Goal: Task Accomplishment & Management: Complete application form

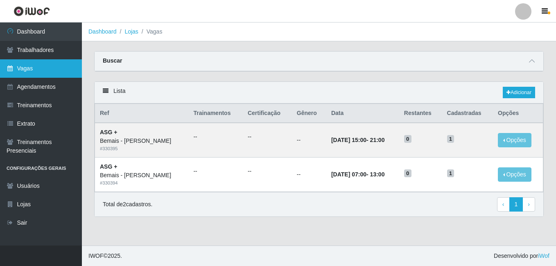
click at [27, 69] on link "Vagas" at bounding box center [41, 68] width 82 height 18
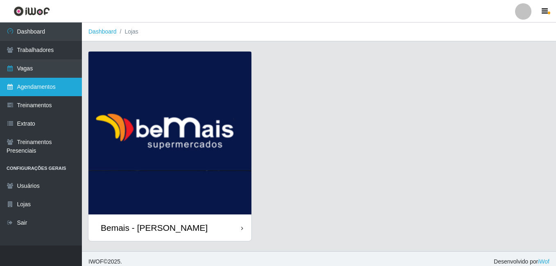
click at [44, 86] on link "Agendamentos" at bounding box center [41, 87] width 82 height 18
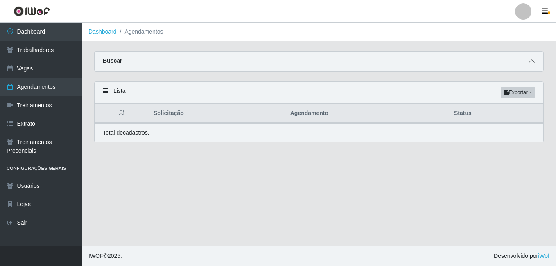
click at [529, 60] on icon at bounding box center [532, 61] width 6 height 6
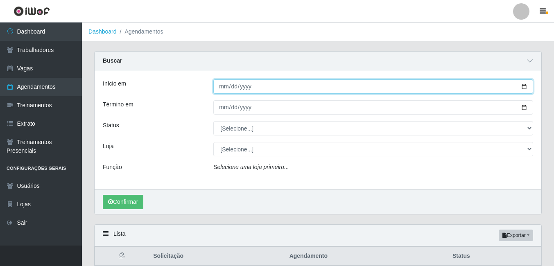
click at [522, 87] on input "Início em" at bounding box center [373, 86] width 320 height 14
type input "[DATE]"
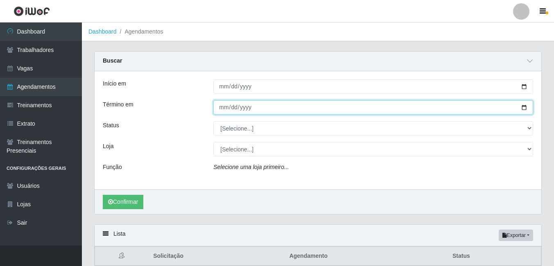
click at [523, 106] on input "Término em" at bounding box center [373, 107] width 320 height 14
click at [523, 105] on input "Término em" at bounding box center [373, 107] width 320 height 14
type input "[DATE]"
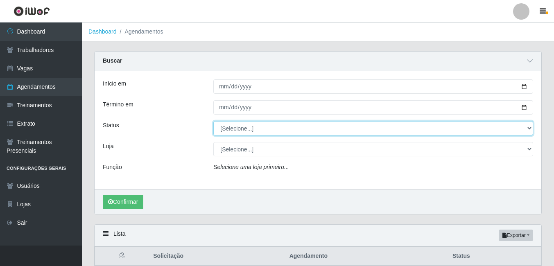
drag, startPoint x: 530, startPoint y: 127, endPoint x: 514, endPoint y: 126, distance: 16.0
click at [530, 127] on select "[Selecione...] AGENDADO AGUARDANDO LIBERAR EM ANDAMENTO EM REVISÃO FINALIZADO C…" at bounding box center [373, 128] width 320 height 14
click at [213, 122] on select "[Selecione...] AGENDADO AGUARDANDO LIBERAR EM ANDAMENTO EM REVISÃO FINALIZADO C…" at bounding box center [373, 128] width 320 height 14
click at [526, 128] on select "[Selecione...] AGENDADO AGUARDANDO LIBERAR EM ANDAMENTO EM REVISÃO FINALIZADO C…" at bounding box center [373, 128] width 320 height 14
select select "AGENDADO"
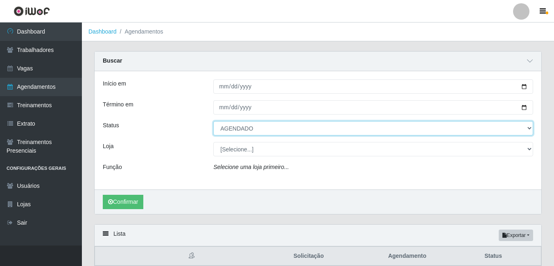
click at [213, 122] on select "[Selecione...] AGENDADO AGUARDANDO LIBERAR EM ANDAMENTO EM REVISÃO FINALIZADO C…" at bounding box center [373, 128] width 320 height 14
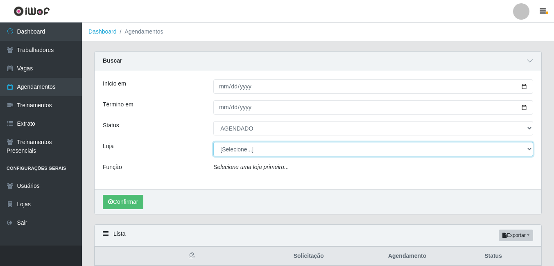
click at [359, 153] on select "[Selecione...] [PERSON_NAME]" at bounding box center [373, 149] width 320 height 14
select select "230"
click at [213, 142] on select "[Selecione...] [PERSON_NAME]" at bounding box center [373, 149] width 320 height 14
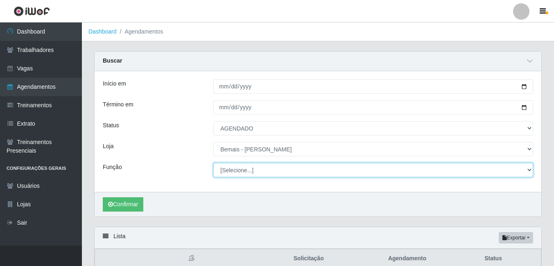
click at [238, 170] on select "[Selecione...] ASG ASG + ASG ++ Auxiliar de Depósito Auxiliar de Depósito + Aux…" at bounding box center [373, 170] width 320 height 14
select select "107"
click at [213, 163] on select "[Selecione...] ASG ASG + ASG ++ Auxiliar de Depósito Auxiliar de Depósito + Aux…" at bounding box center [373, 170] width 320 height 14
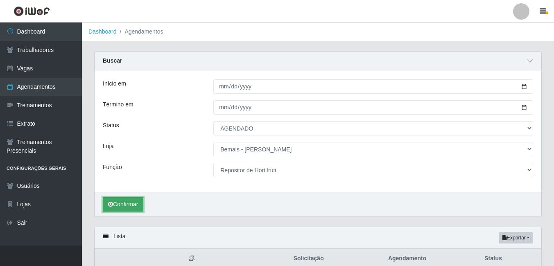
click at [133, 207] on button "Confirmar" at bounding box center [123, 204] width 41 height 14
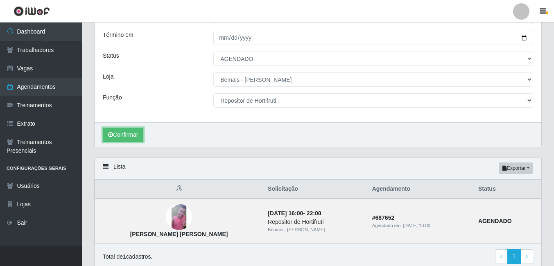
scroll to position [93, 0]
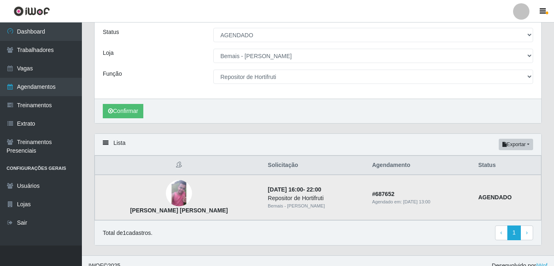
click at [166, 198] on img at bounding box center [179, 193] width 26 height 26
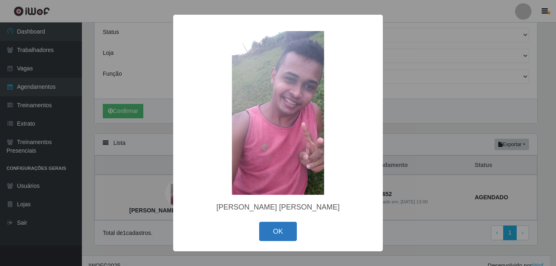
click at [281, 228] on button "OK" at bounding box center [278, 231] width 38 height 19
